Goal: Unclear

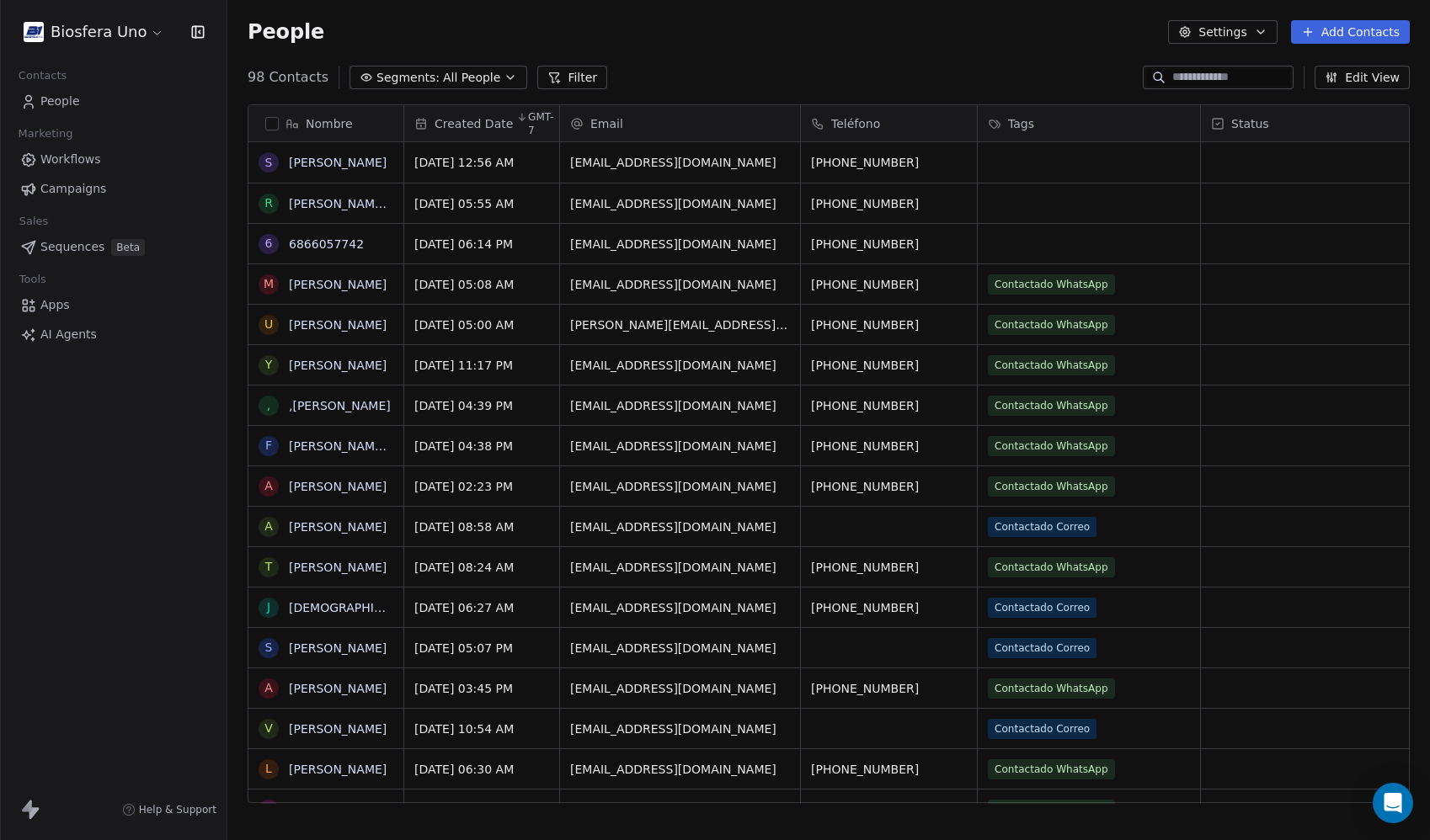
scroll to position [726, 1190]
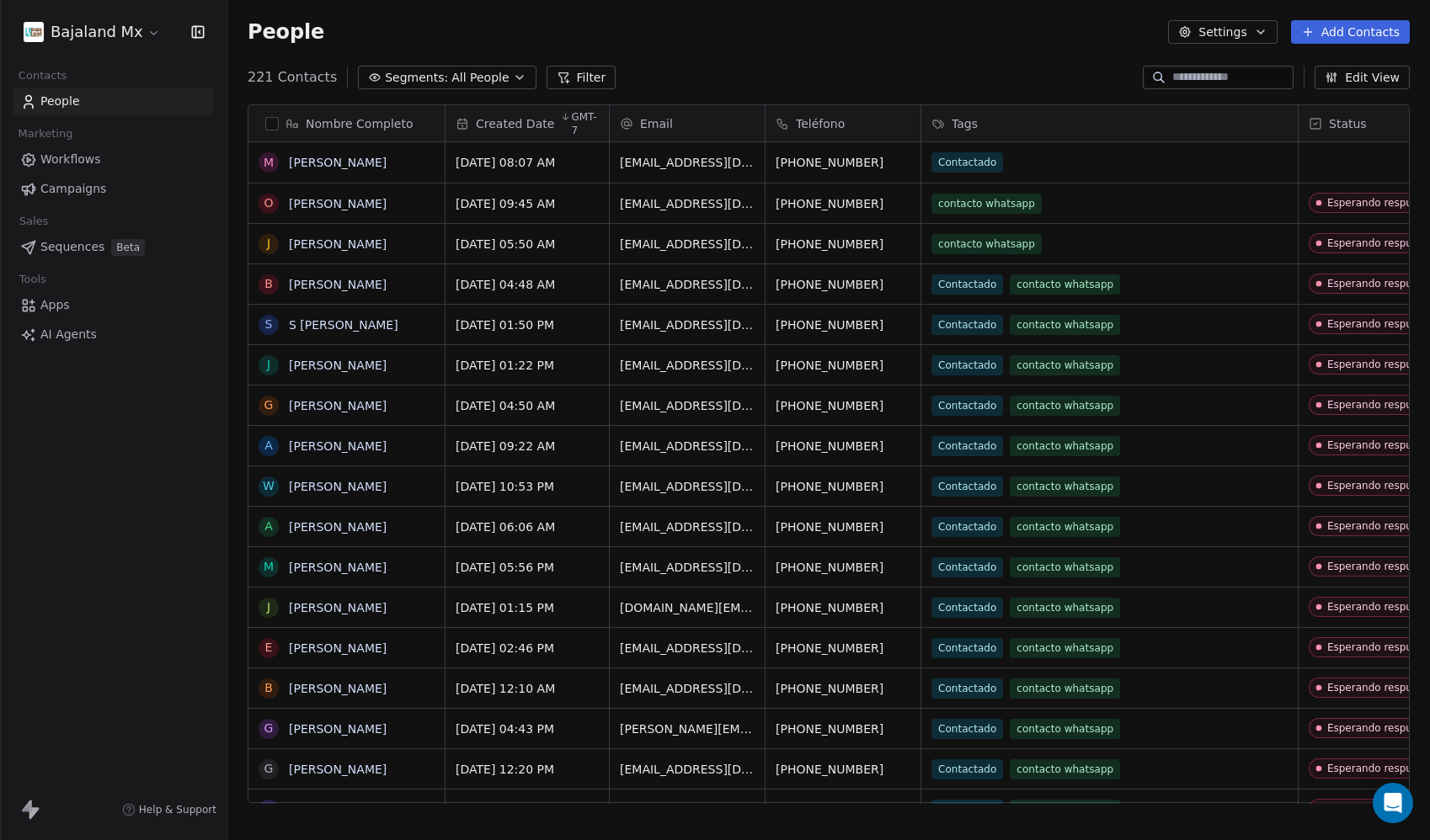
scroll to position [726, 1190]
